Goal: Task Accomplishment & Management: Use online tool/utility

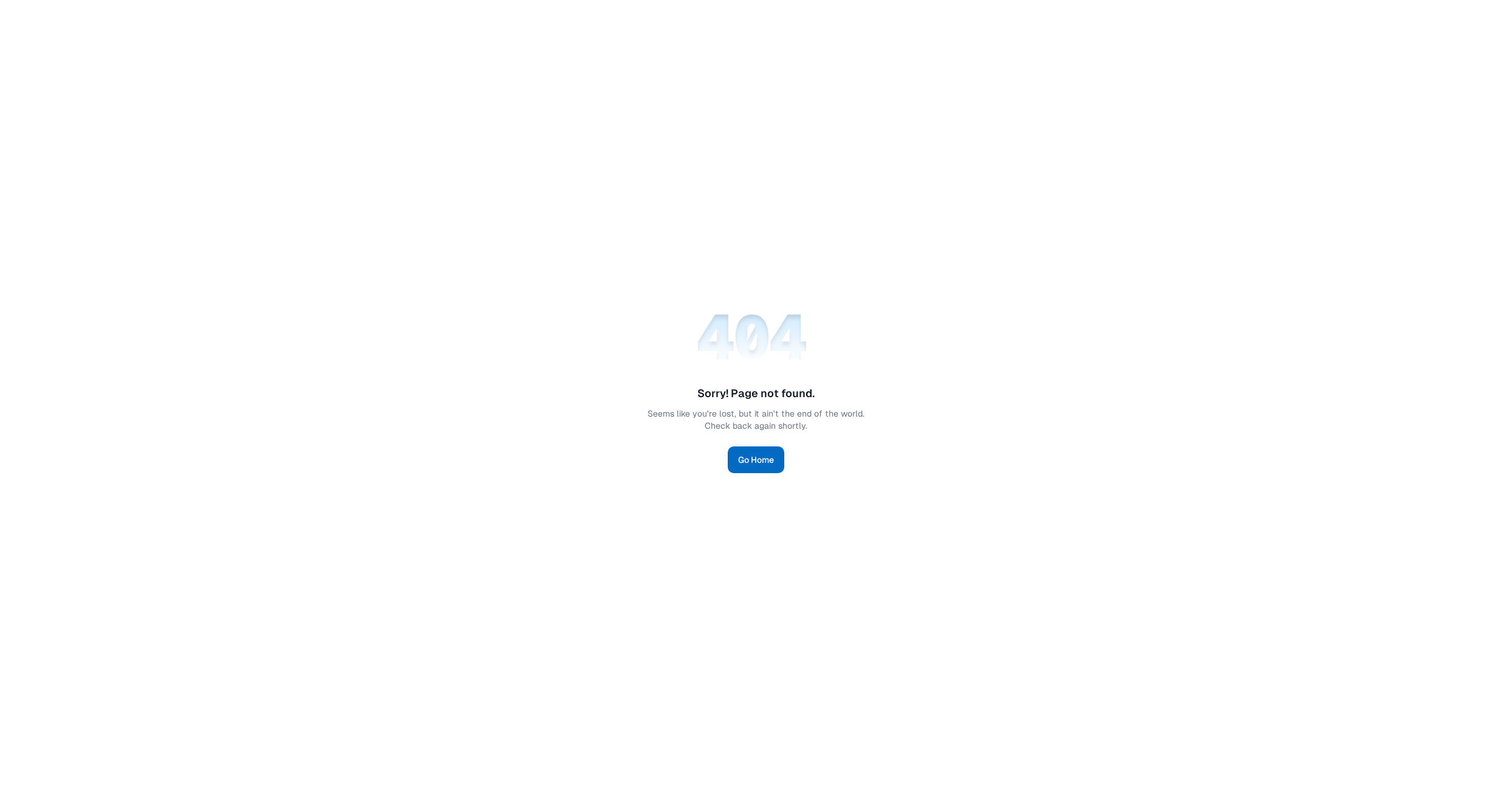
click at [746, 466] on link "Go Home" at bounding box center [756, 460] width 56 height 26
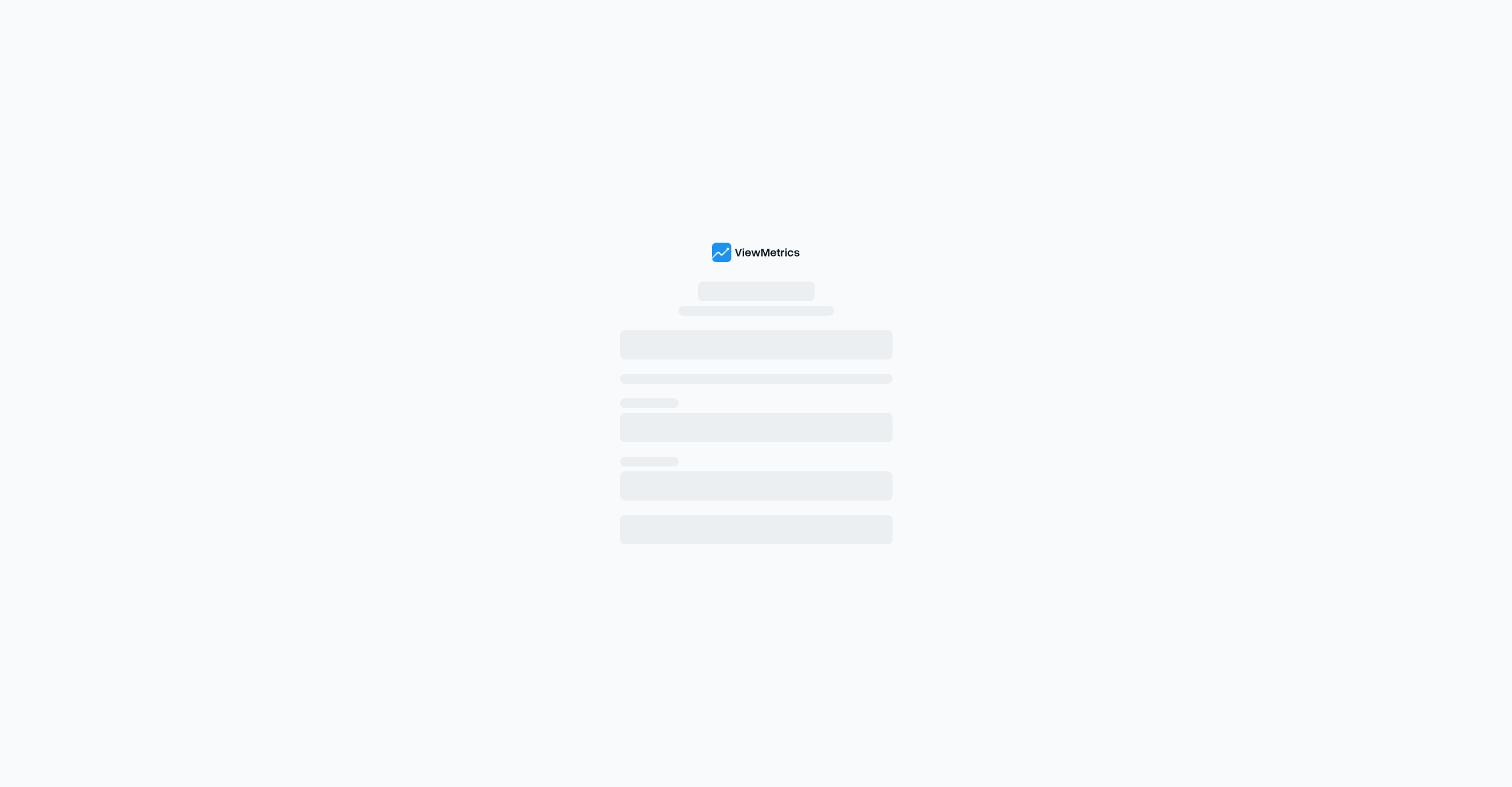
click at [760, 251] on img at bounding box center [755, 253] width 88 height 20
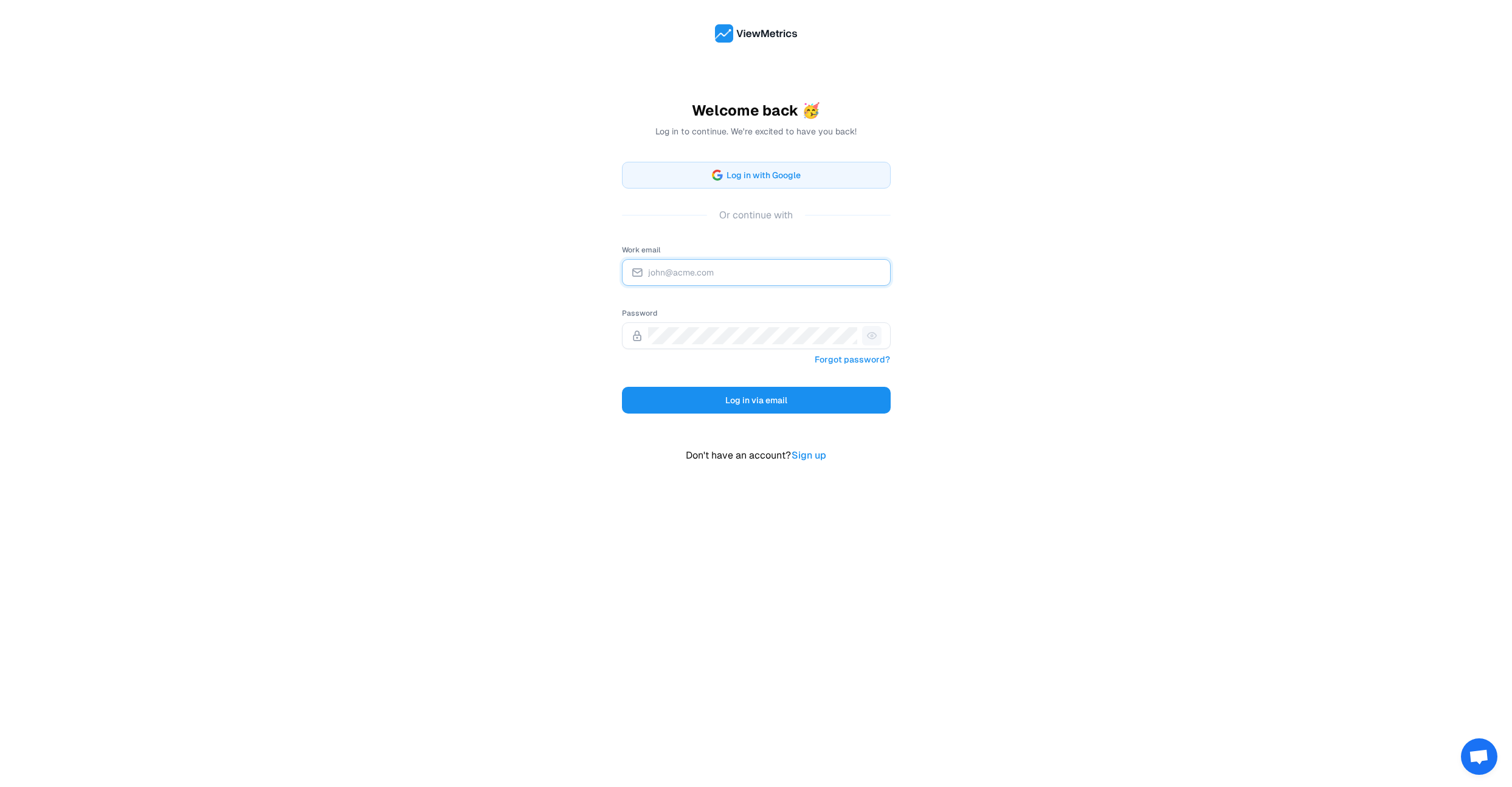
click at [706, 274] on input "Work email" at bounding box center [764, 272] width 234 height 17
type input "[EMAIL_ADDRESS][DOMAIN_NAME]"
click at [1077, 344] on div "Welcome back 🥳 Log in to continue. We're excited to have you back! Log in with …" at bounding box center [756, 394] width 1512 height 787
click at [691, 408] on button "Log in via email" at bounding box center [756, 400] width 269 height 26
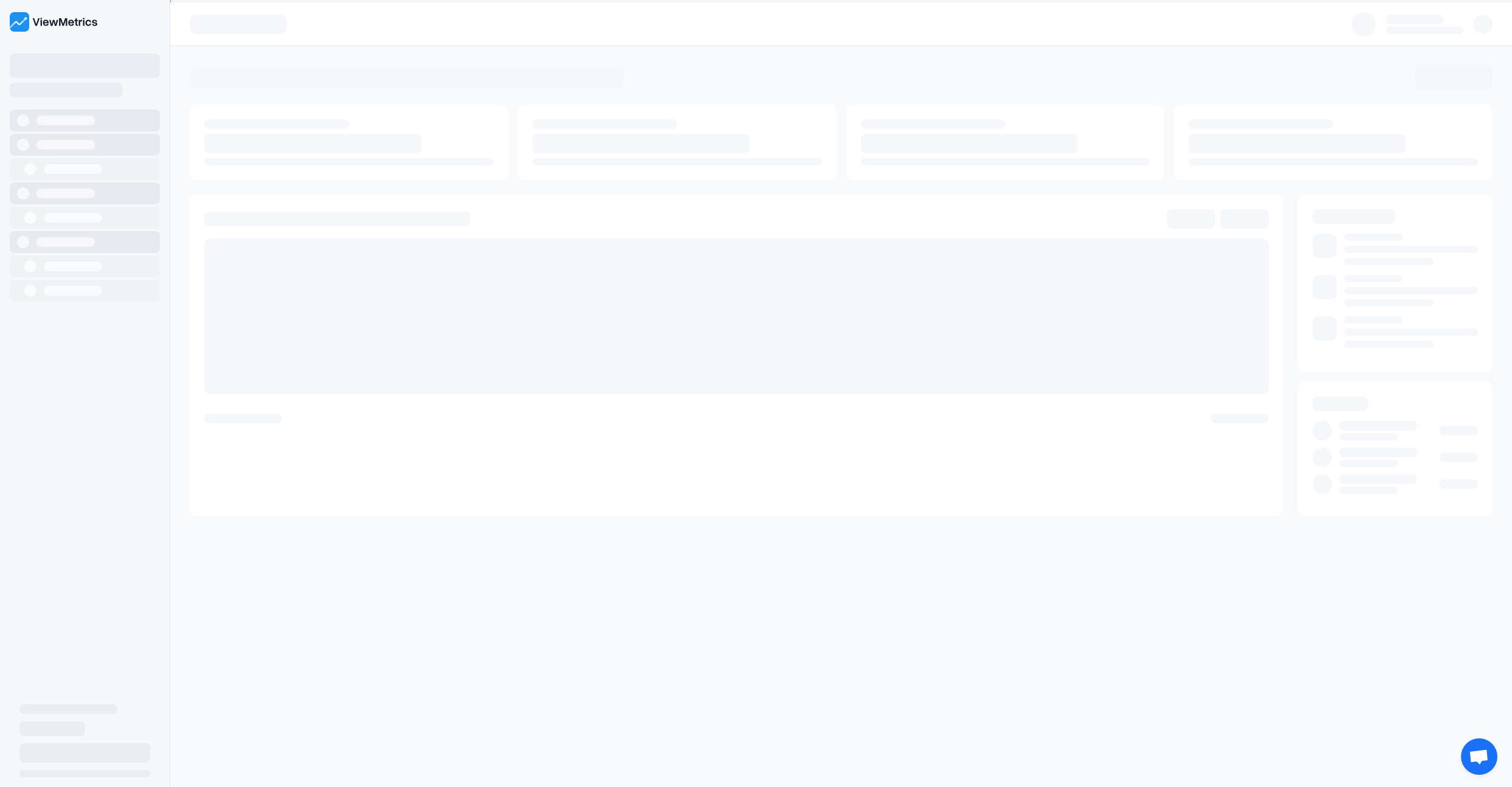
click at [34, 26] on img at bounding box center [54, 22] width 88 height 20
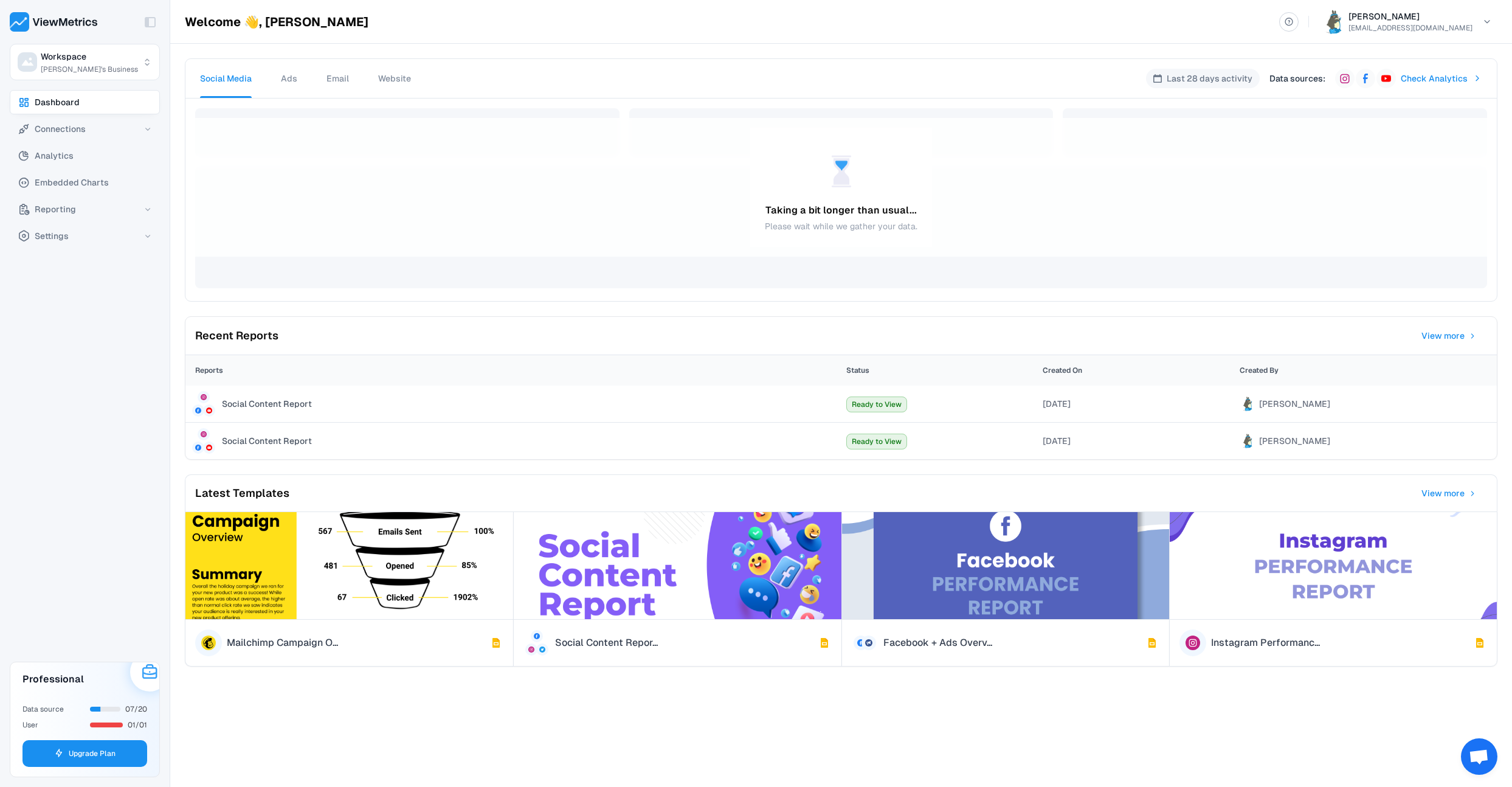
drag, startPoint x: 216, startPoint y: 48, endPoint x: 186, endPoint y: 35, distance: 32.7
click at [216, 48] on div "Social Media Ads Email Website Last 28 days activity Data sources : Check Analy…" at bounding box center [841, 398] width 1342 height 708
click at [49, 123] on span "Connections" at bounding box center [60, 129] width 51 height 15
click at [45, 160] on span "Data Sources" at bounding box center [66, 155] width 54 height 15
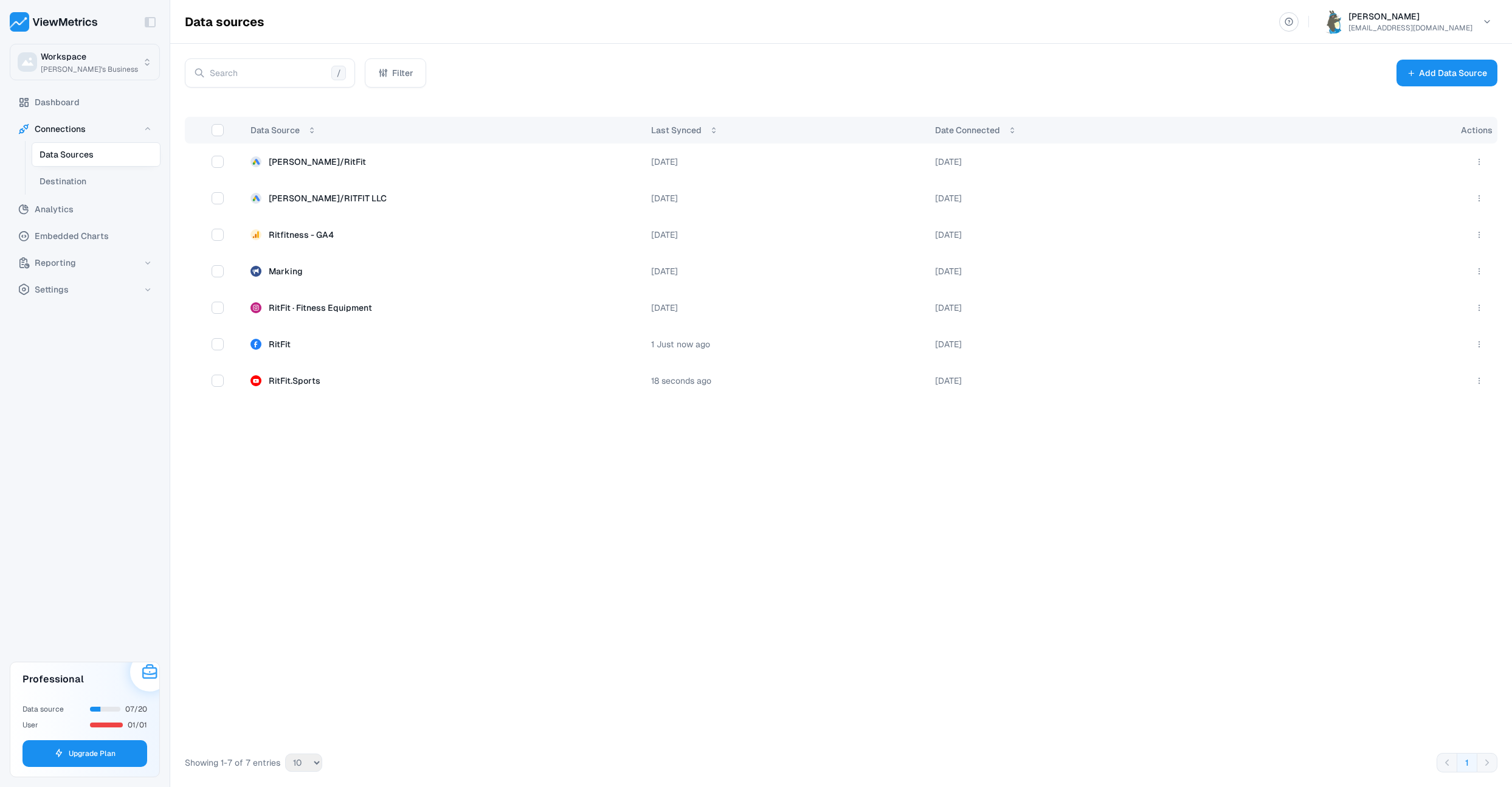
click at [69, 58] on html "Toggle Sidebar Workspace [PERSON_NAME]'s Business Dashboard Connections Data So…" at bounding box center [756, 468] width 1512 height 937
click at [121, 371] on html "Toggle Sidebar Workspace [PERSON_NAME]'s Business Dashboard Connections Data So…" at bounding box center [756, 468] width 1512 height 937
click at [78, 183] on span "Destination" at bounding box center [63, 181] width 47 height 15
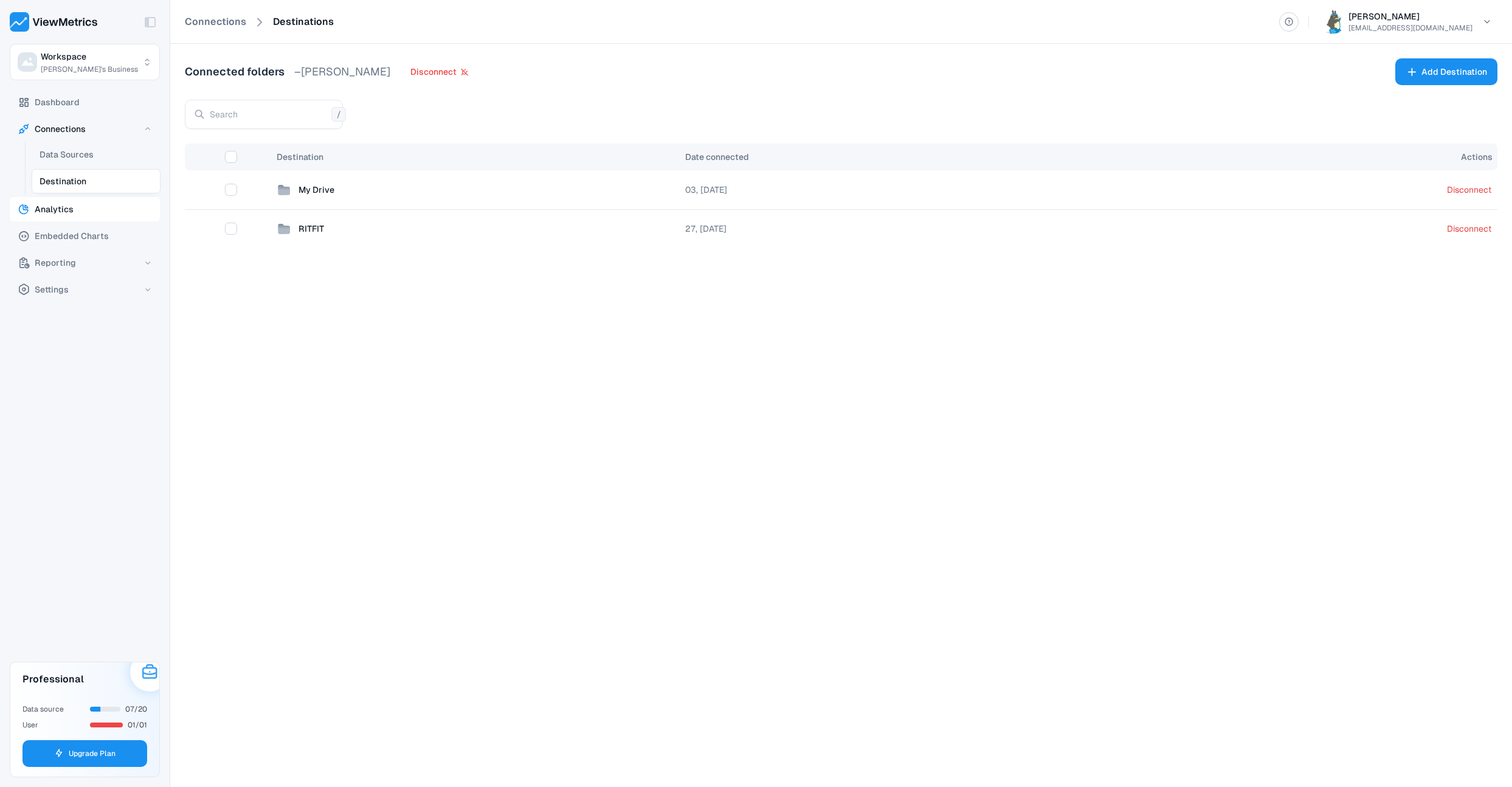
click at [73, 206] on button "Analytics" at bounding box center [85, 208] width 150 height 24
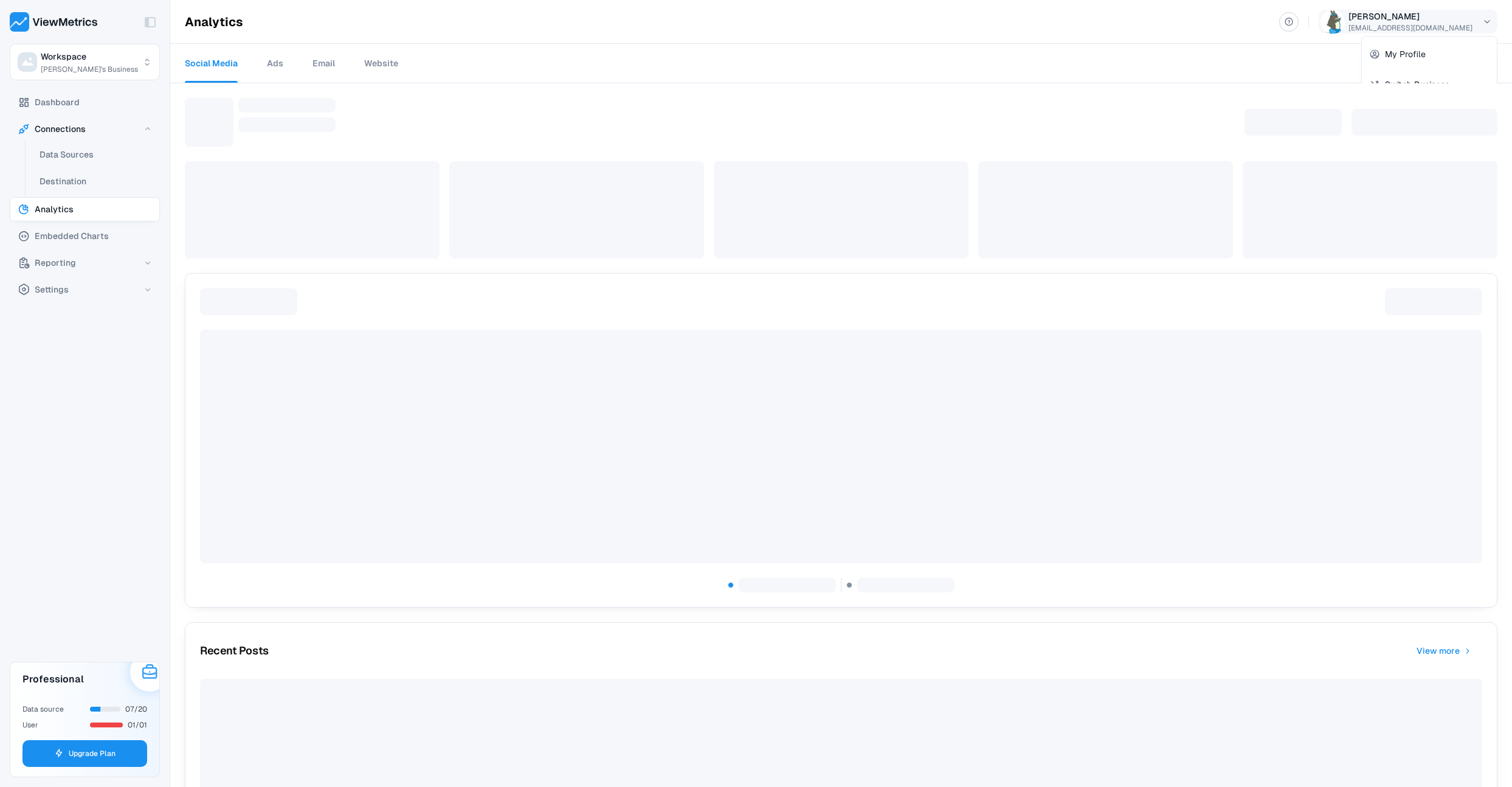
click at [1444, 27] on html "Toggle Sidebar Workspace [PERSON_NAME]'s Business Dashboard Connections Data So…" at bounding box center [756, 468] width 1512 height 937
click at [1156, 56] on html "Toggle Sidebar Workspace [PERSON_NAME]'s Business Dashboard Connections Data So…" at bounding box center [756, 468] width 1512 height 937
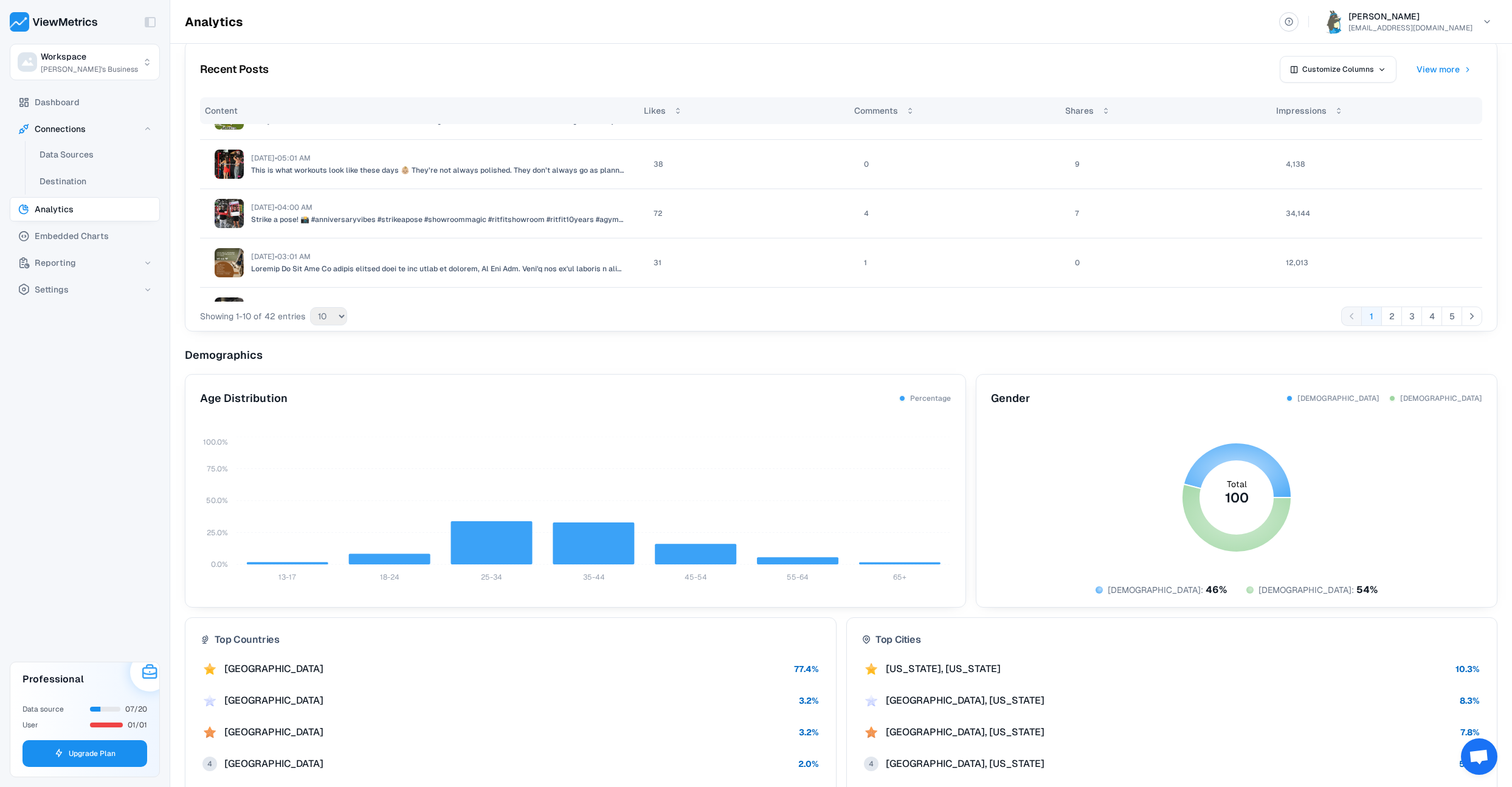
scroll to position [36, 0]
click at [109, 713] on div "07/20" at bounding box center [119, 708] width 58 height 11
click at [150, 676] on icon at bounding box center [150, 672] width 18 height 21
click at [74, 107] on span "Dashboard" at bounding box center [57, 103] width 45 height 15
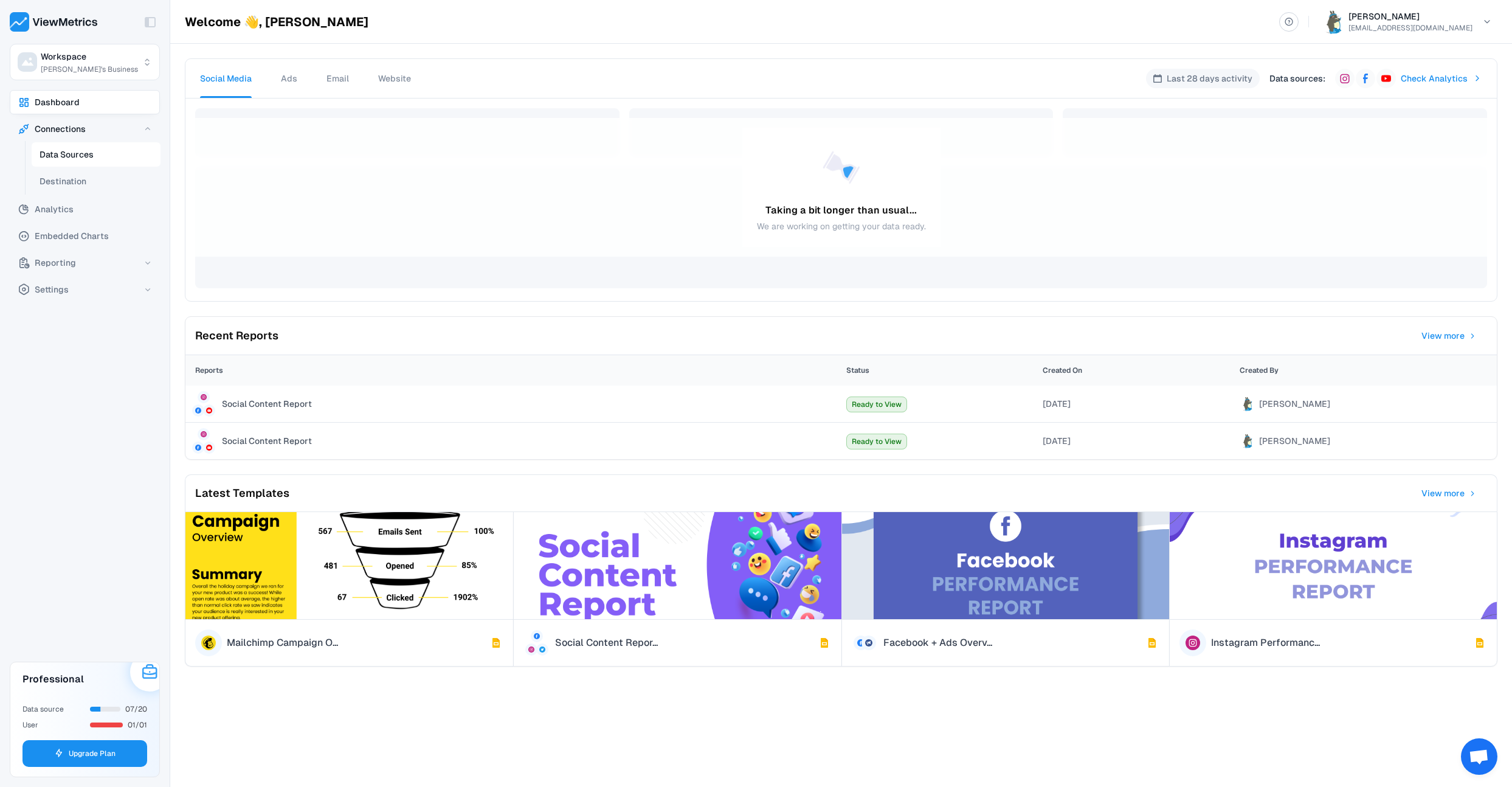
click at [116, 155] on button "Data Sources" at bounding box center [96, 154] width 129 height 24
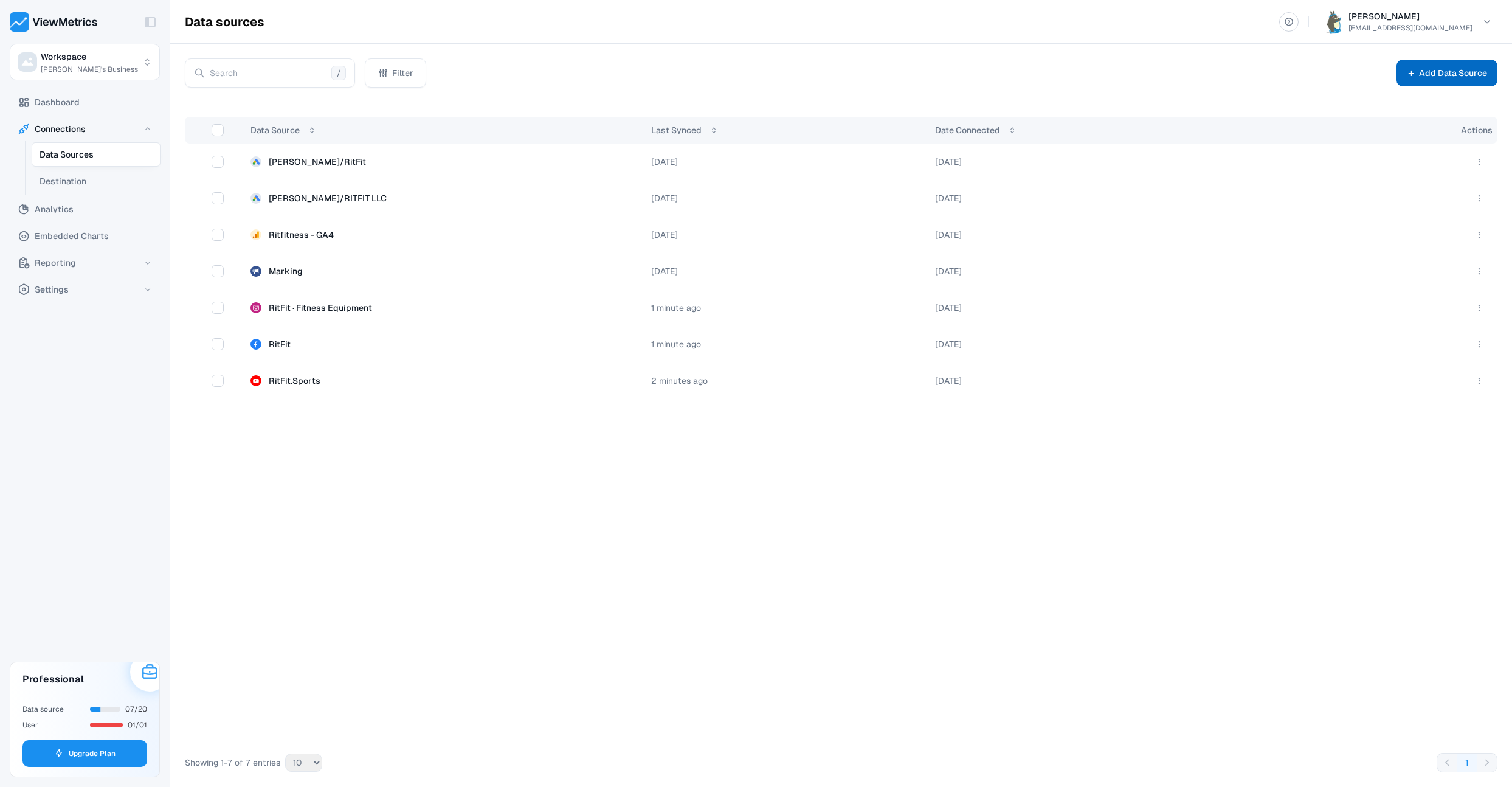
click at [1461, 84] on button "Add Data Source" at bounding box center [1447, 73] width 101 height 26
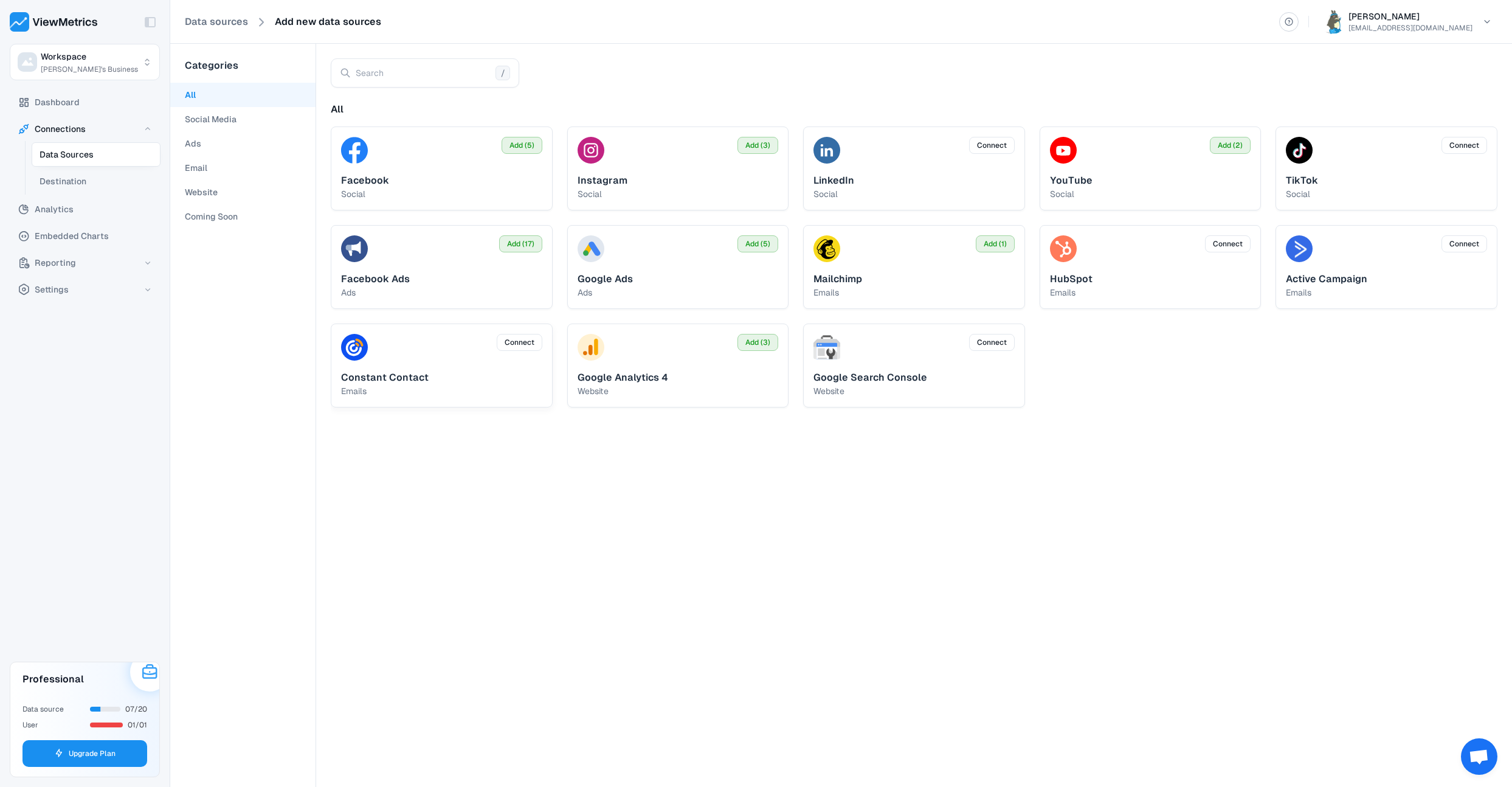
click at [390, 382] on span "Constant Contact" at bounding box center [385, 377] width 88 height 12
drag, startPoint x: 459, startPoint y: 432, endPoint x: 506, endPoint y: 420, distance: 48.5
click at [459, 432] on div "All Add (5) Facebook social Add (3) Instagram social Connect LinkedIn social Ad…" at bounding box center [914, 437] width 1167 height 670
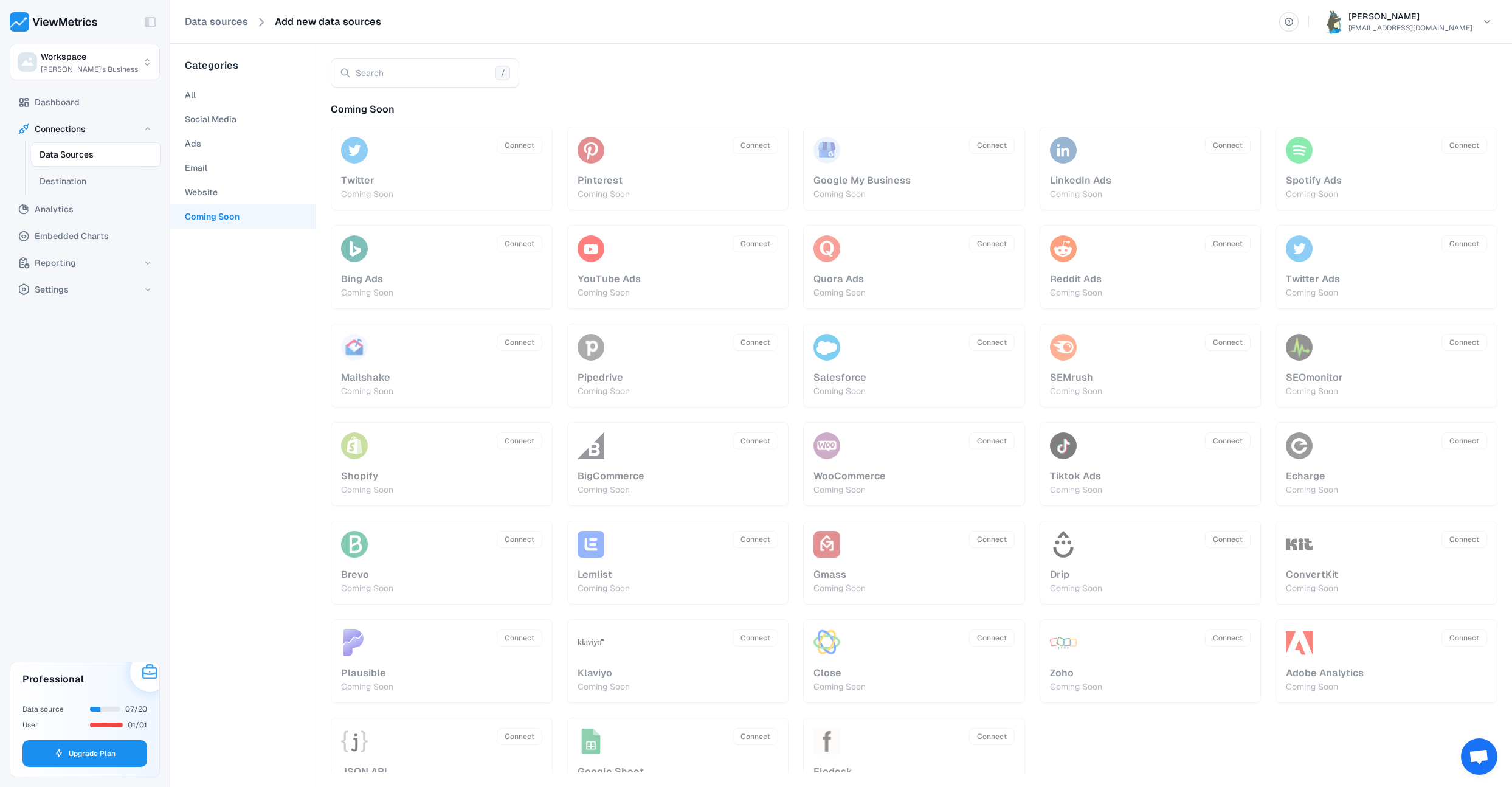
click at [202, 223] on Soon "Coming Soon" at bounding box center [243, 216] width 145 height 24
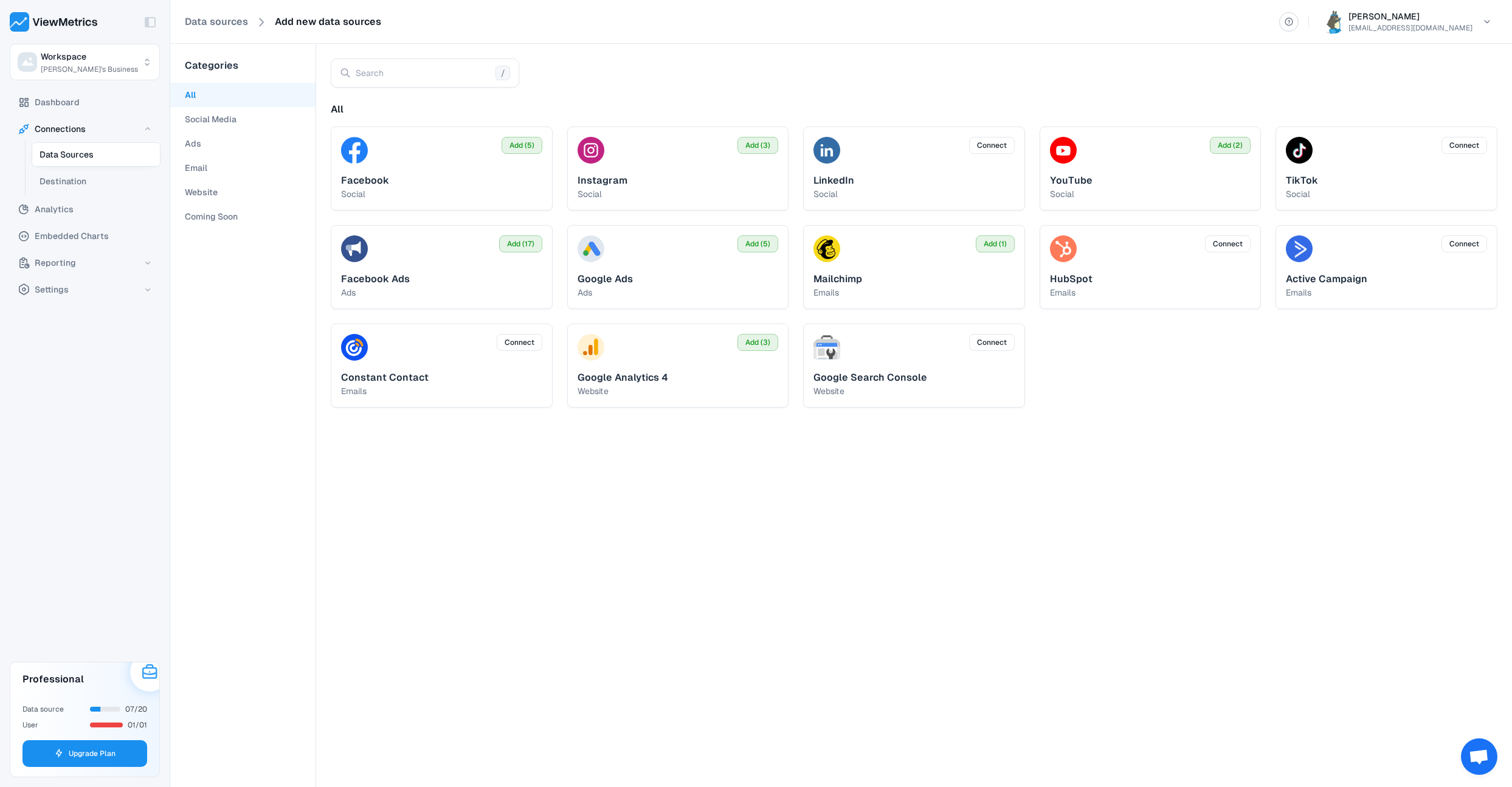
click at [243, 98] on button "All" at bounding box center [243, 94] width 145 height 24
click at [512, 245] on span "Add (17)" at bounding box center [521, 243] width 27 height 11
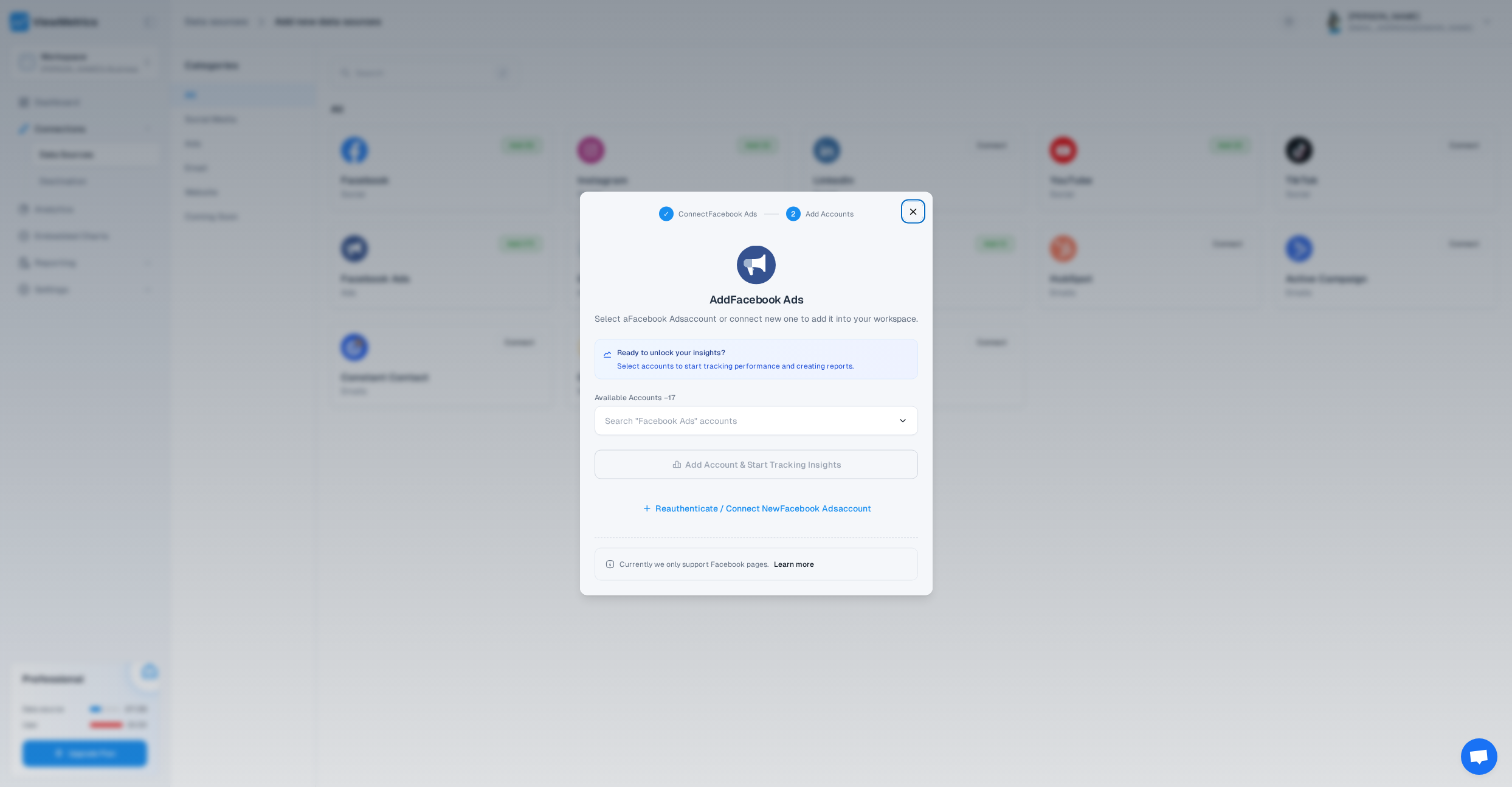
click at [919, 214] on button "Close" at bounding box center [913, 212] width 20 height 20
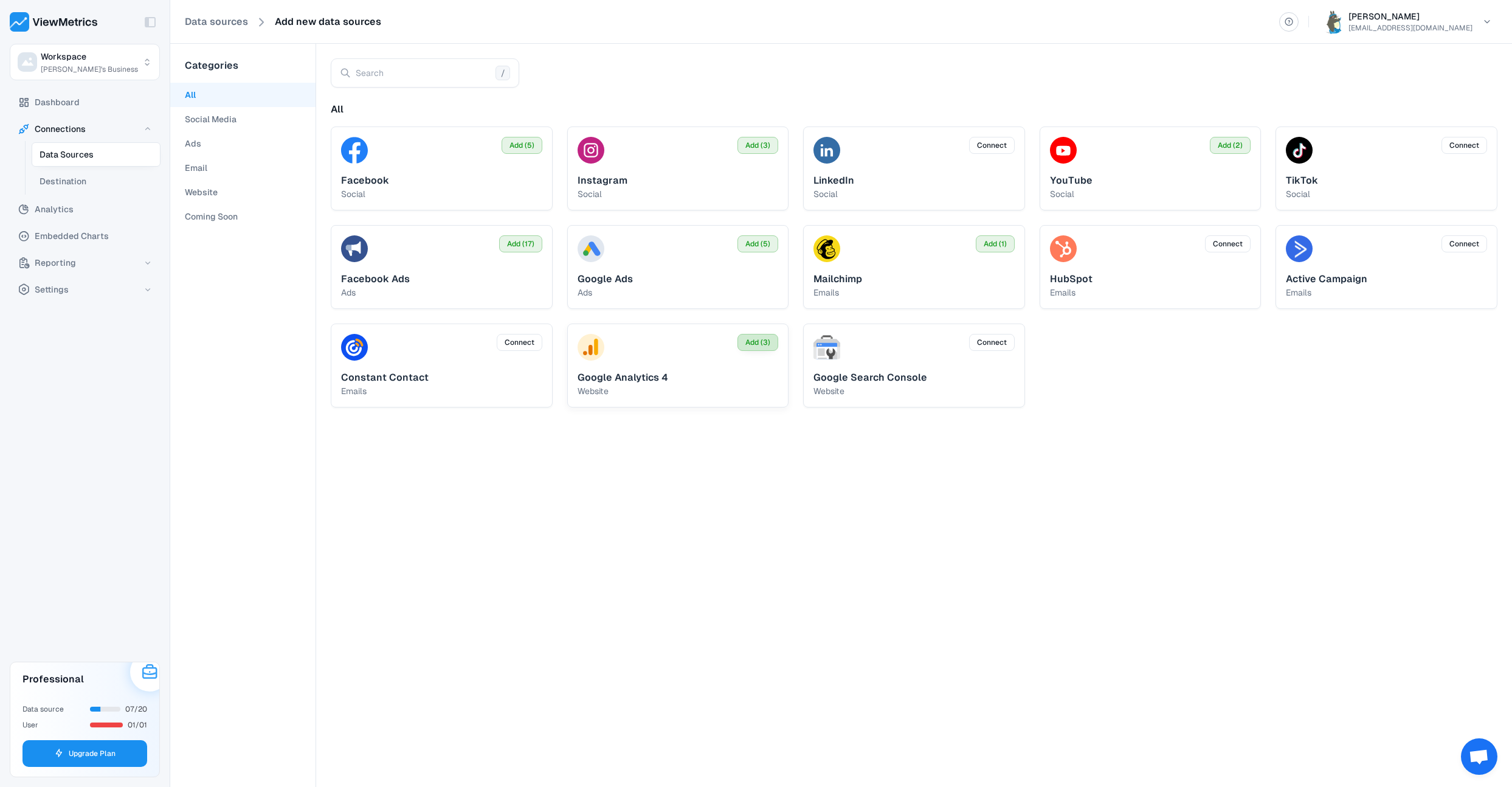
click at [758, 340] on span "Add (3)" at bounding box center [758, 342] width 25 height 11
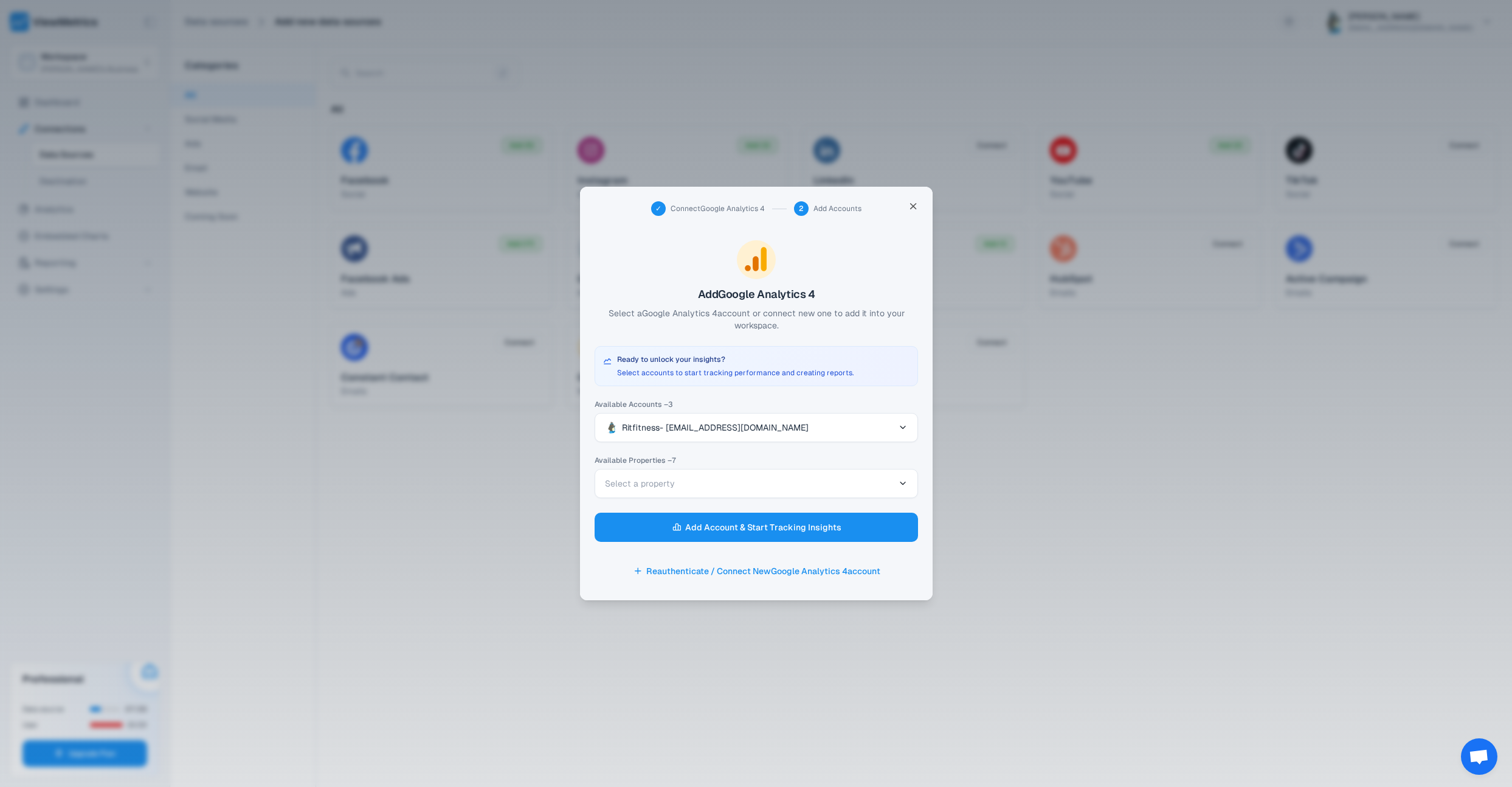
click at [856, 487] on button "Select a property" at bounding box center [755, 483] width 323 height 29
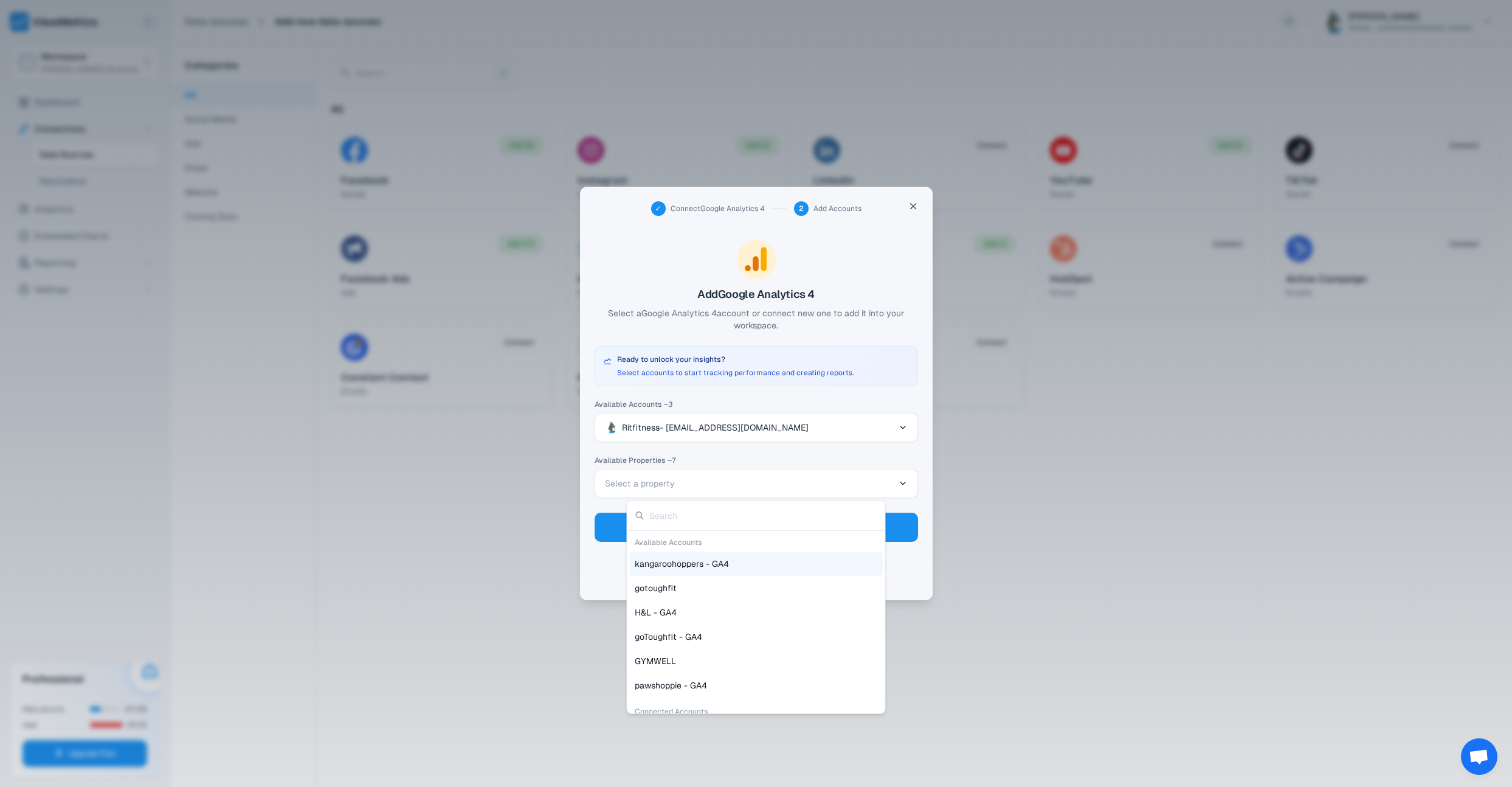
click at [836, 264] on div at bounding box center [755, 260] width 323 height 39
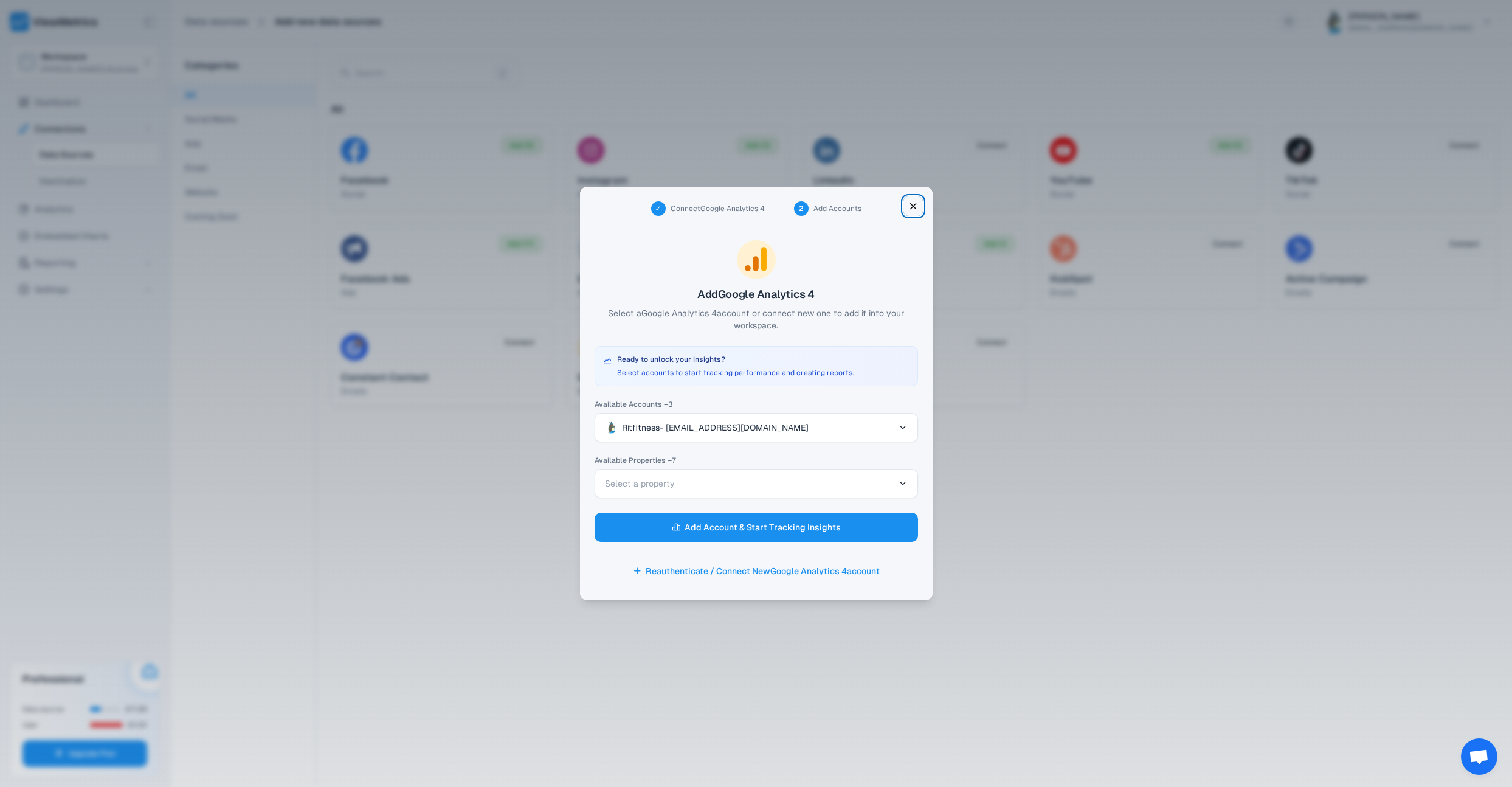
click at [914, 203] on icon "button" at bounding box center [912, 206] width 11 height 18
